Goal: Check status: Check status

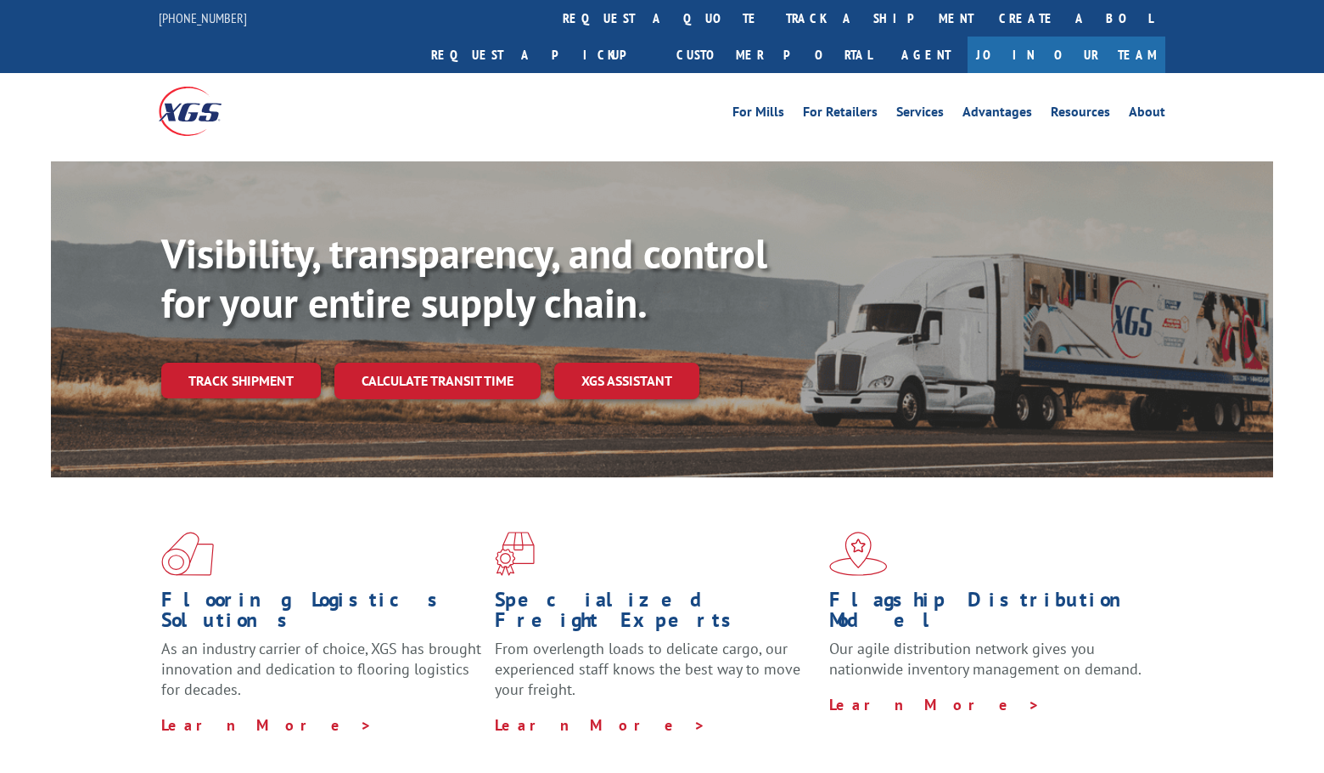
drag, startPoint x: 635, startPoint y: 19, endPoint x: 635, endPoint y: 39, distance: 20.4
click at [773, 19] on link "track a shipment" at bounding box center [879, 18] width 213 height 37
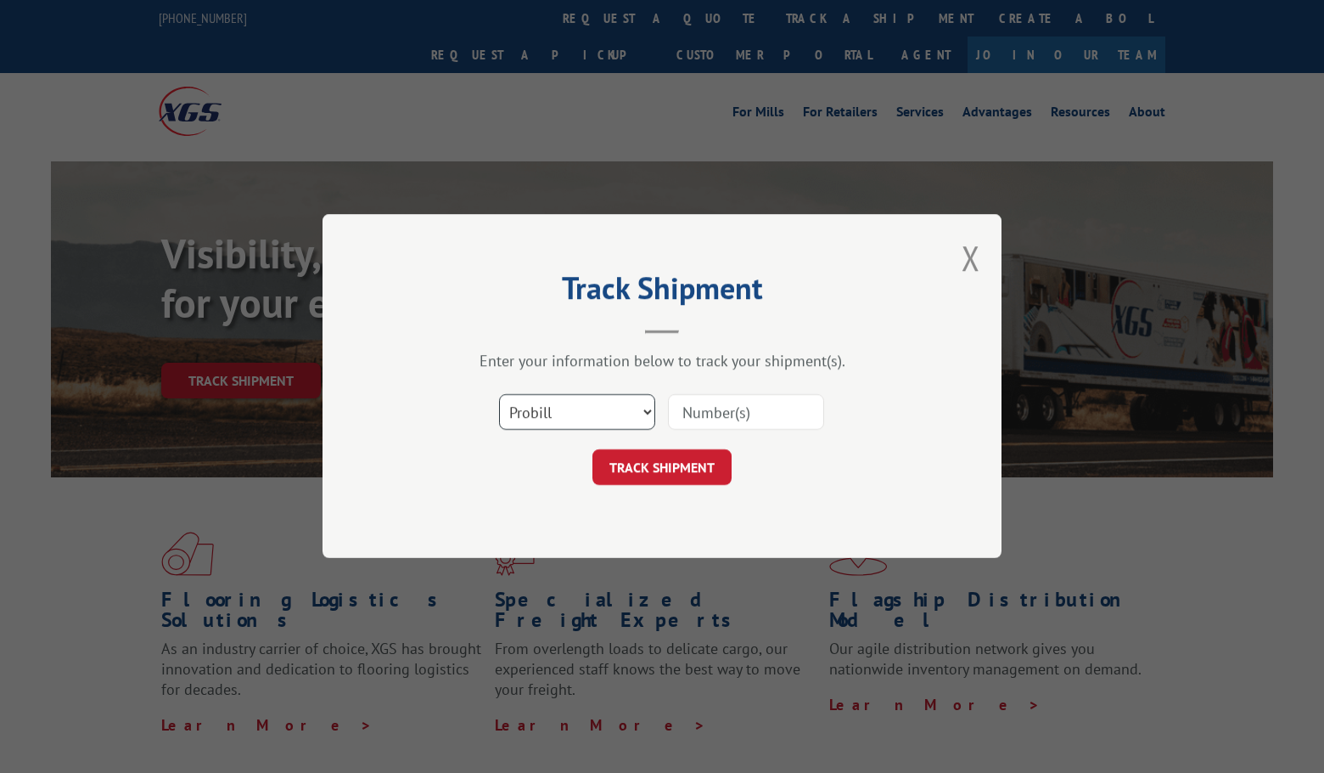
click at [571, 413] on select "Select category... Probill BOL PO" at bounding box center [577, 413] width 156 height 36
select select "bol"
click at [499, 395] on select "Select category... Probill BOL PO" at bounding box center [577, 413] width 156 height 36
click at [759, 413] on input at bounding box center [746, 413] width 156 height 36
paste input "2859014"
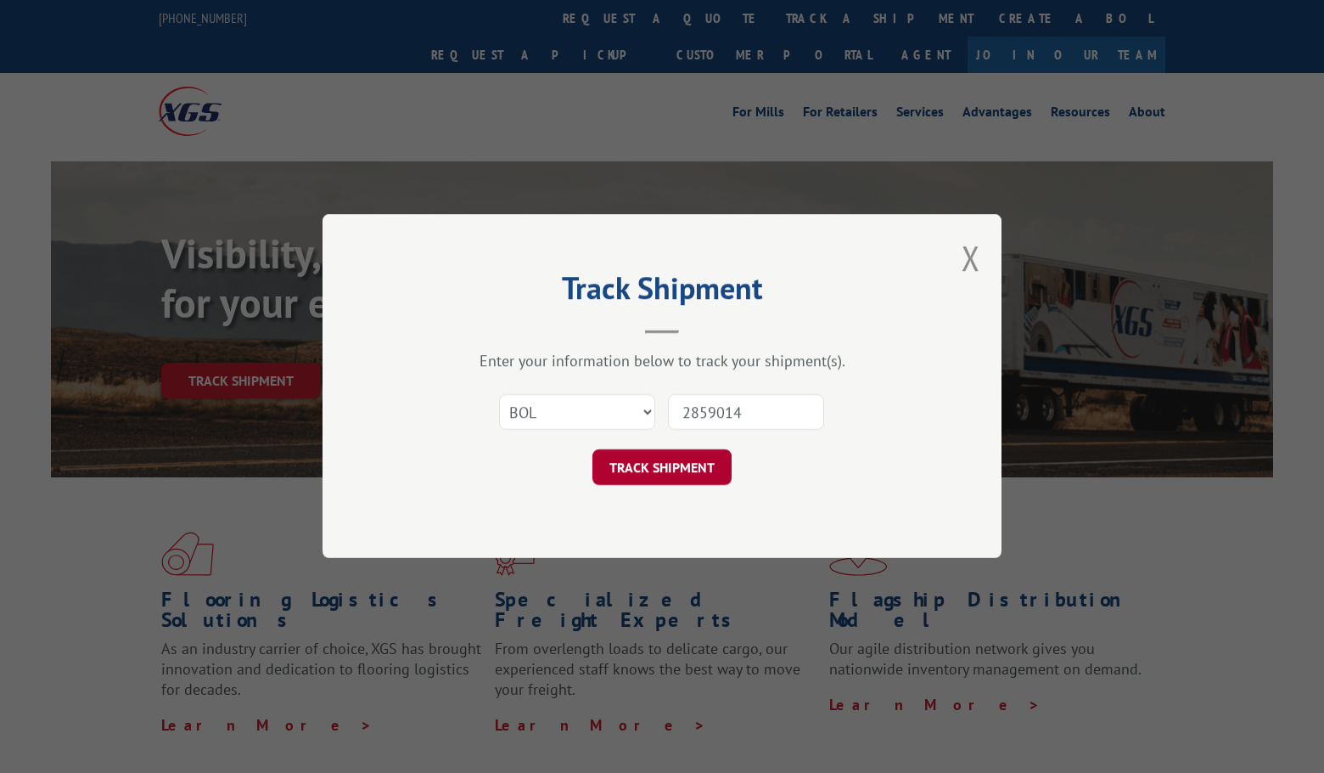
type input "2859014"
click at [702, 479] on button "TRACK SHIPMENT" at bounding box center [662, 468] width 139 height 36
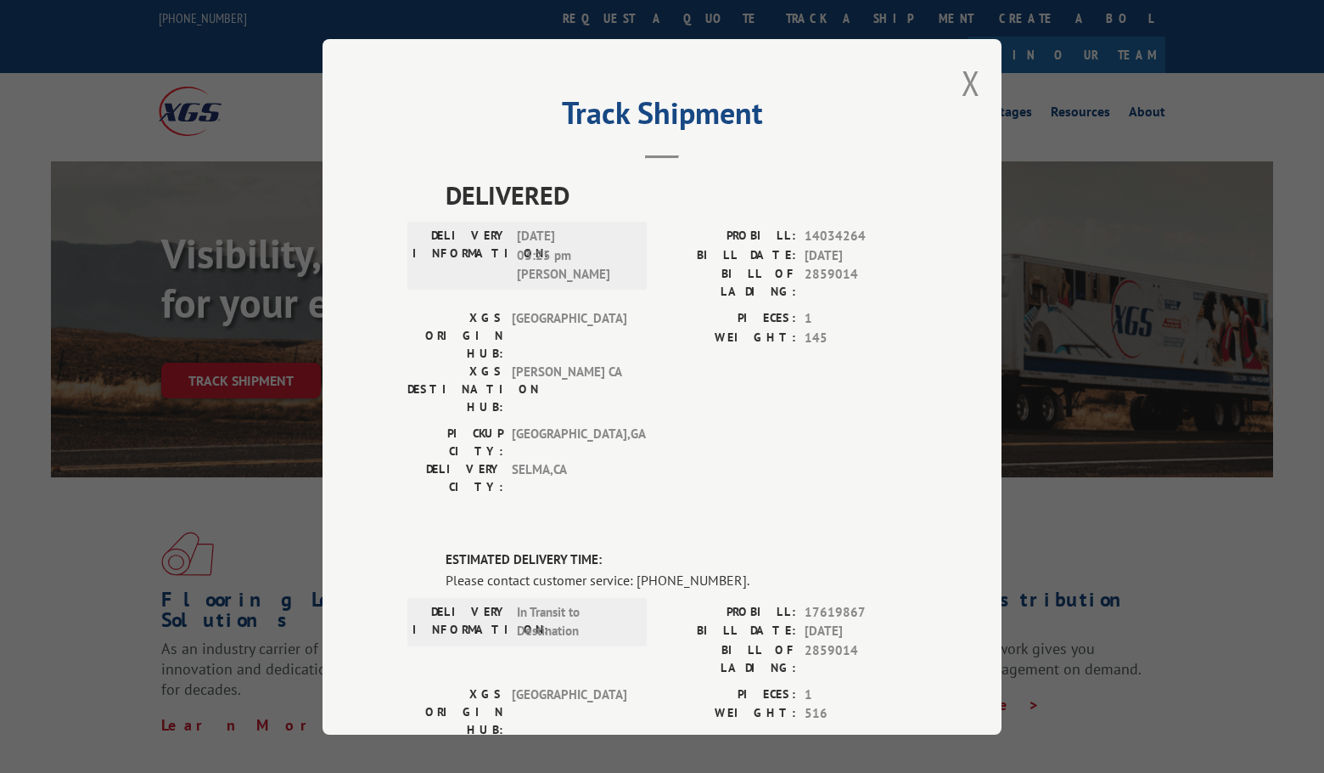
drag, startPoint x: 963, startPoint y: 84, endPoint x: 958, endPoint y: 107, distance: 23.5
click at [964, 84] on button "Close modal" at bounding box center [971, 82] width 19 height 45
